Goal: Information Seeking & Learning: Understand process/instructions

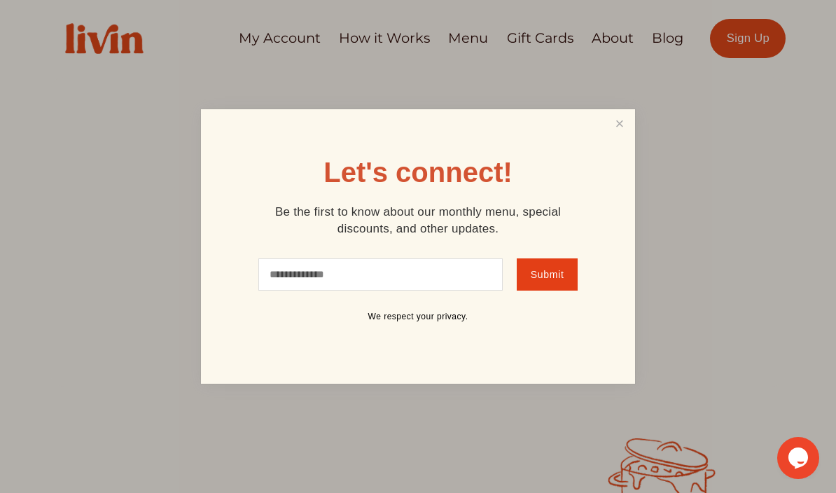
click at [622, 125] on link "Close" at bounding box center [619, 124] width 27 height 26
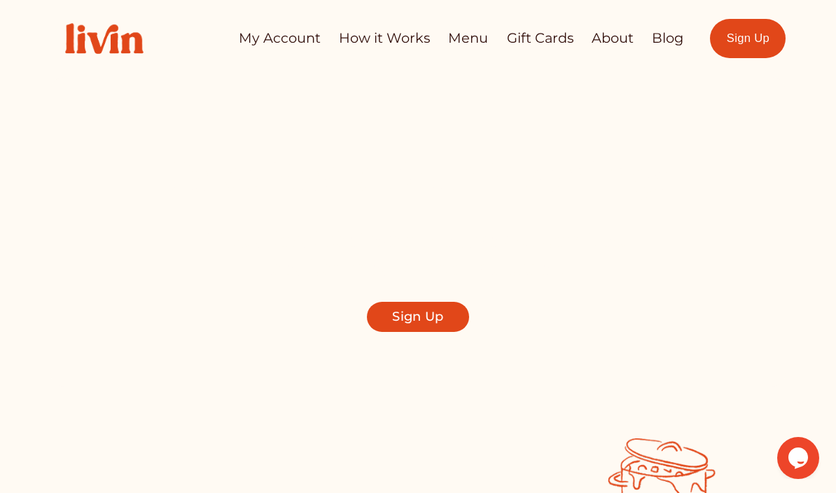
click at [463, 33] on link "Menu" at bounding box center [468, 38] width 40 height 27
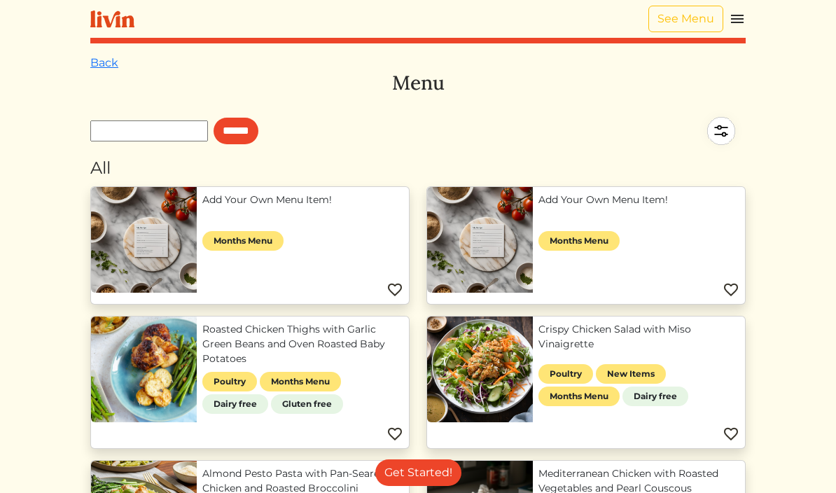
click at [743, 23] on img at bounding box center [737, 19] width 17 height 17
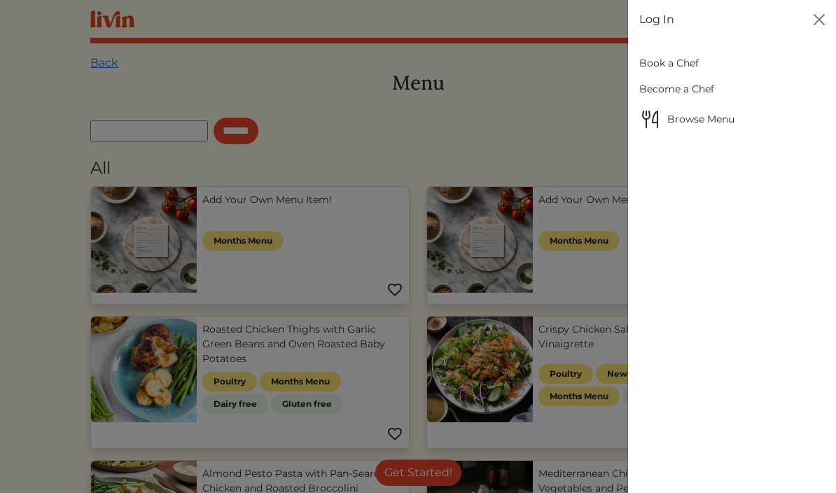
click at [686, 117] on span "Browse Menu" at bounding box center [732, 119] width 186 height 22
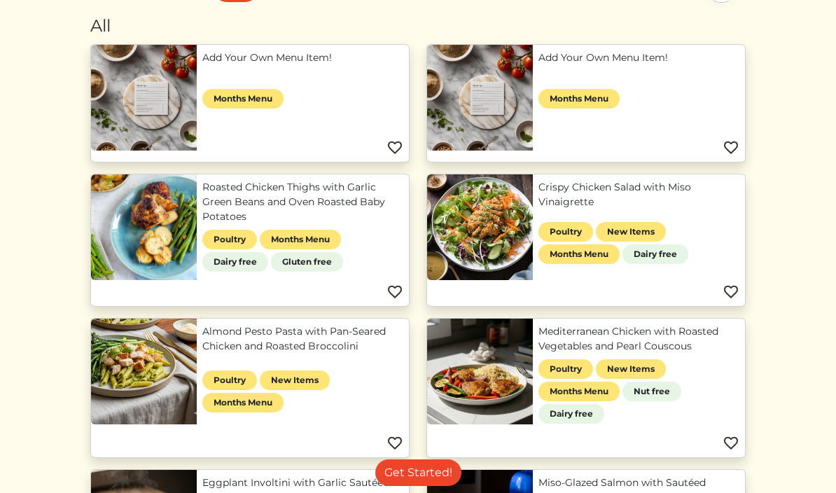
scroll to position [136, 0]
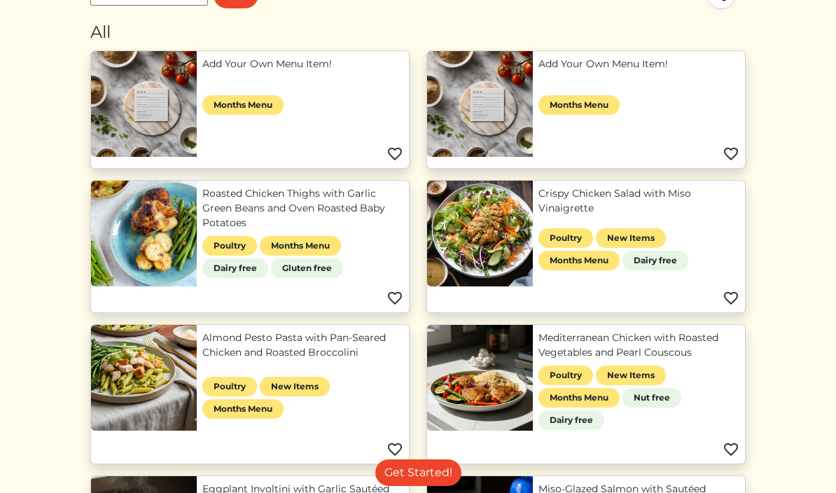
click at [538, 356] on link "Mediterranean Chicken with Roasted Vegetables and Pearl Couscous" at bounding box center [638, 344] width 201 height 29
click at [587, 344] on link "Mediterranean Chicken with Roasted Vegetables and Pearl Couscous" at bounding box center [638, 344] width 201 height 29
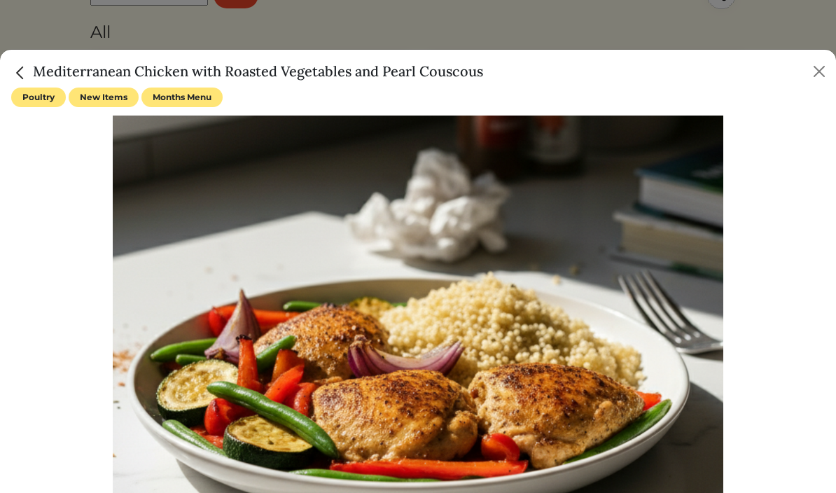
scroll to position [0, 0]
click at [13, 71] on img "Close" at bounding box center [20, 73] width 18 height 18
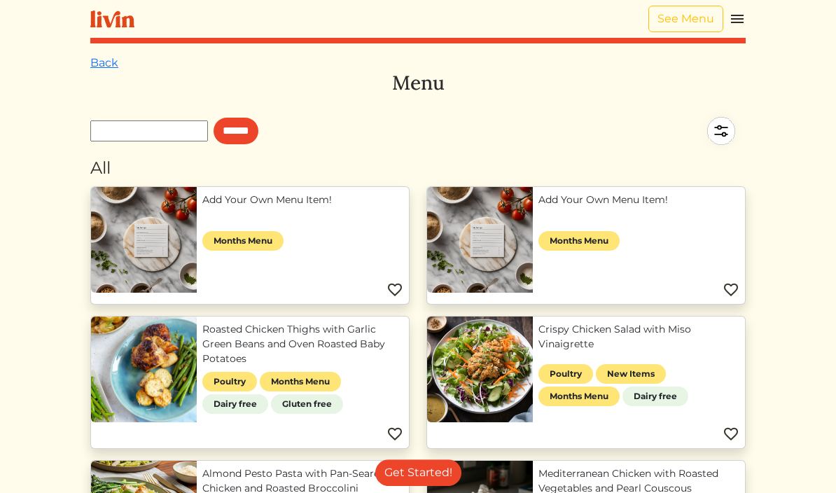
click at [110, 11] on img at bounding box center [112, 20] width 44 height 18
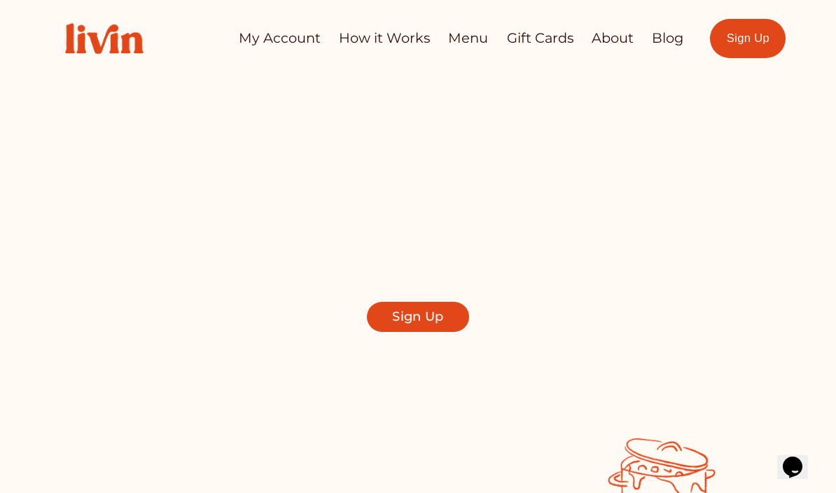
click at [389, 36] on link "How it Works" at bounding box center [384, 38] width 91 height 27
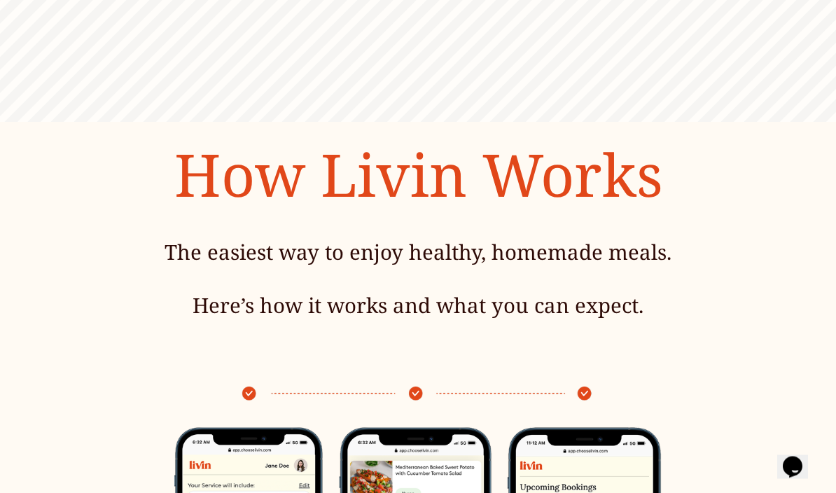
scroll to position [131, 0]
